Goal: Find specific page/section: Find specific page/section

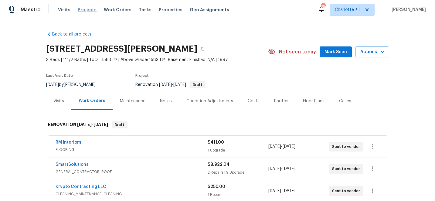
click at [85, 11] on span "Projects" at bounding box center [87, 10] width 19 height 6
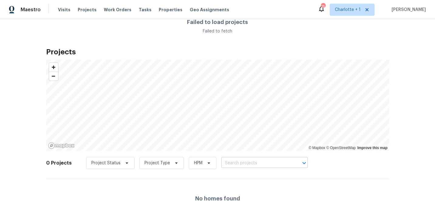
click at [230, 164] on input "text" at bounding box center [256, 163] width 70 height 9
type input "1"
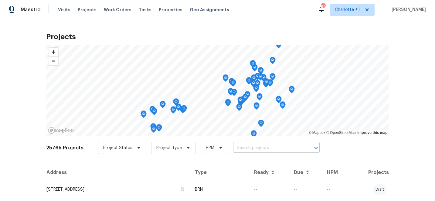
click at [241, 148] on input "text" at bounding box center [268, 147] width 70 height 9
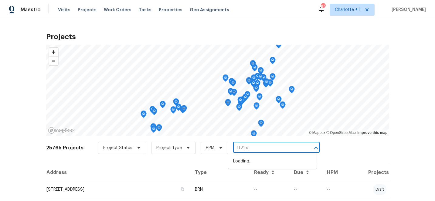
type input "1121 sw"
click at [251, 163] on li "[STREET_ADDRESS]" at bounding box center [272, 161] width 88 height 10
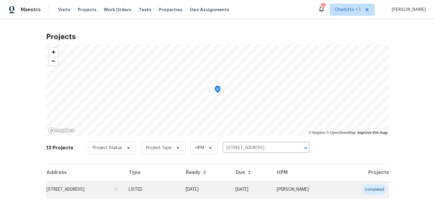
click at [230, 188] on td "[DATE]" at bounding box center [205, 189] width 49 height 17
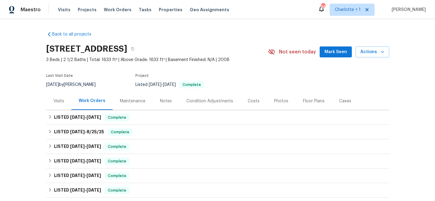
drag, startPoint x: 45, startPoint y: 49, endPoint x: 234, endPoint y: 48, distance: 189.5
click at [234, 48] on div "Back to all projects [STREET_ADDRESS] 3 Beds | 2 1/2 Baths | Total: 1633 ft² | …" at bounding box center [217, 110] width 435 height 182
copy h2 "[STREET_ADDRESS]"
click at [135, 48] on icon "button" at bounding box center [133, 49] width 4 height 4
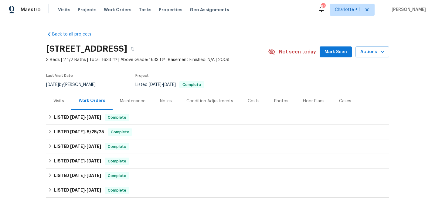
click at [39, 48] on div "Back to all projects [STREET_ADDRESS] 3 Beds | 2 1/2 Baths | Total: 1633 ft² | …" at bounding box center [217, 110] width 435 height 182
